Goal: Go to known website: Go to known website

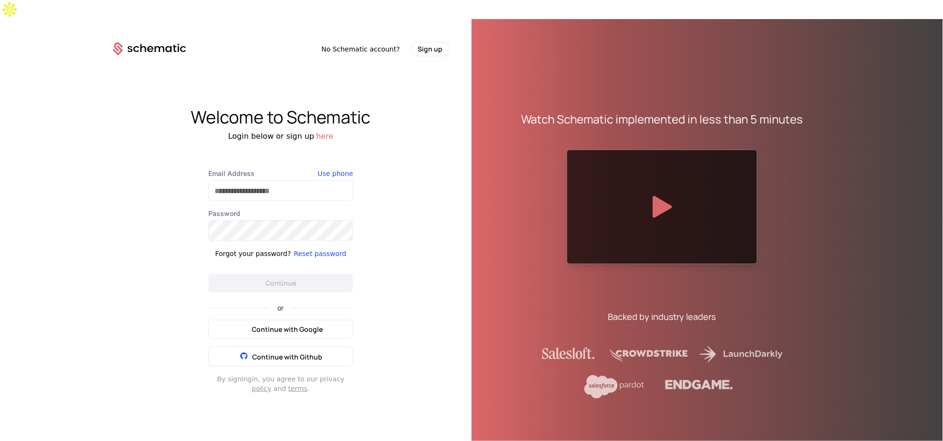
click at [311, 324] on span "Continue with Google" at bounding box center [287, 329] width 71 height 10
